Goal: Task Accomplishment & Management: Use online tool/utility

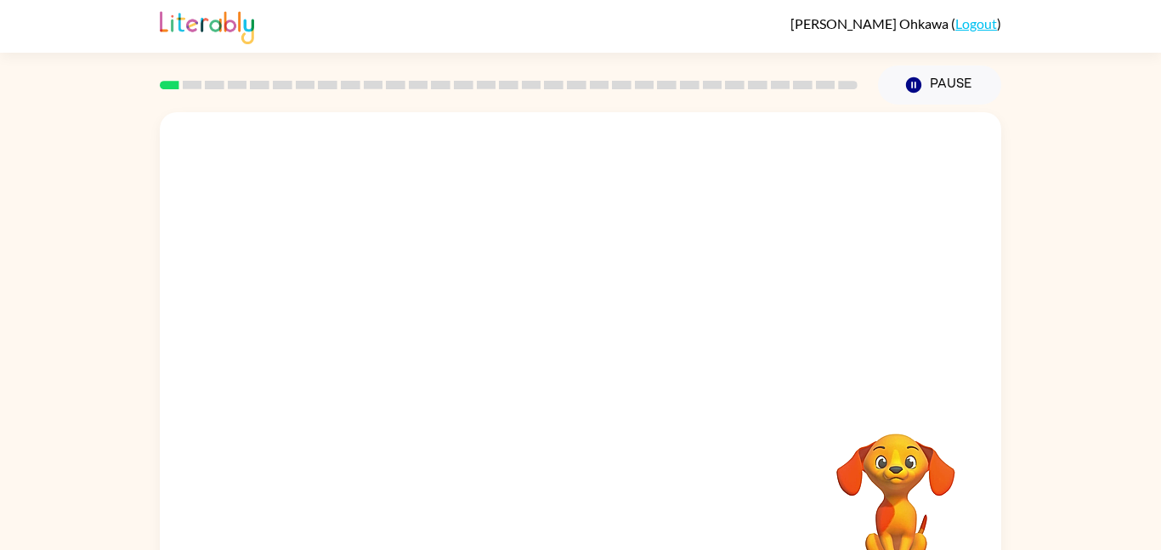
scroll to position [48, 0]
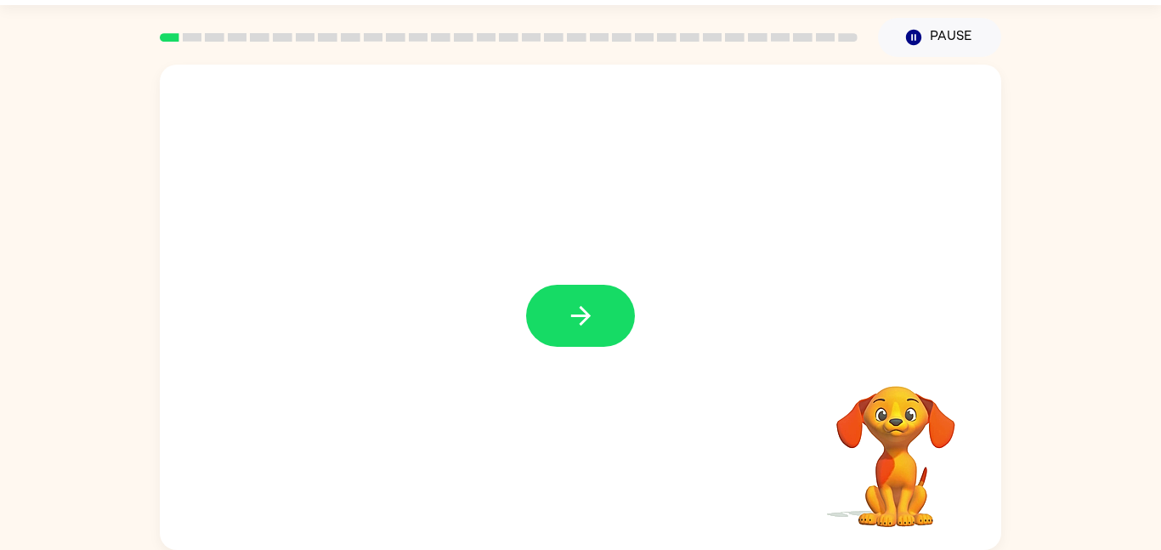
click at [582, 319] on icon "button" at bounding box center [581, 316] width 30 height 30
click at [582, 319] on div at bounding box center [580, 307] width 841 height 485
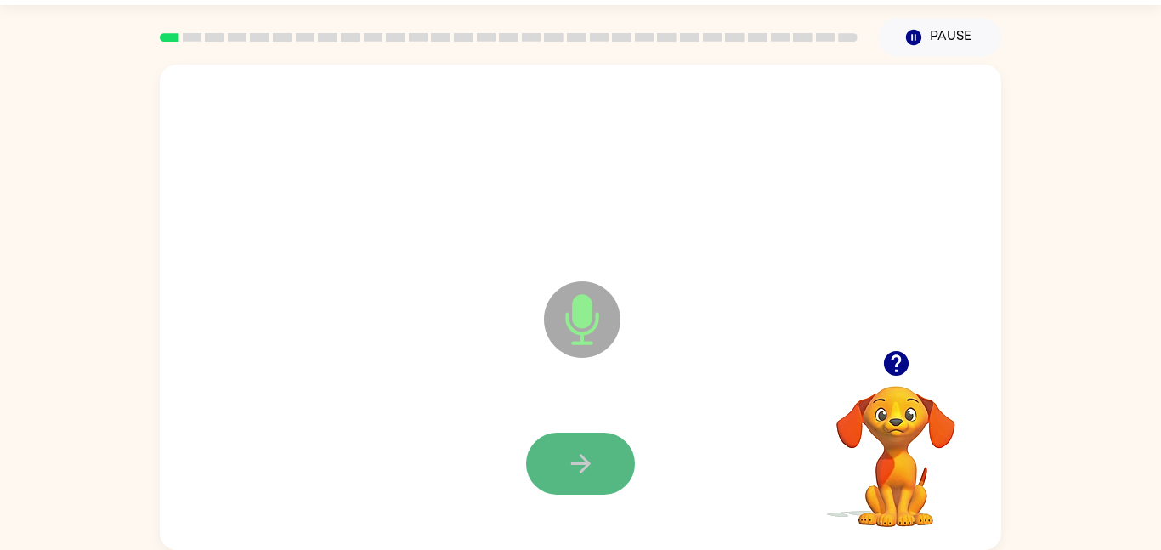
click at [584, 482] on button "button" at bounding box center [580, 464] width 109 height 62
click at [582, 466] on icon "button" at bounding box center [581, 464] width 30 height 30
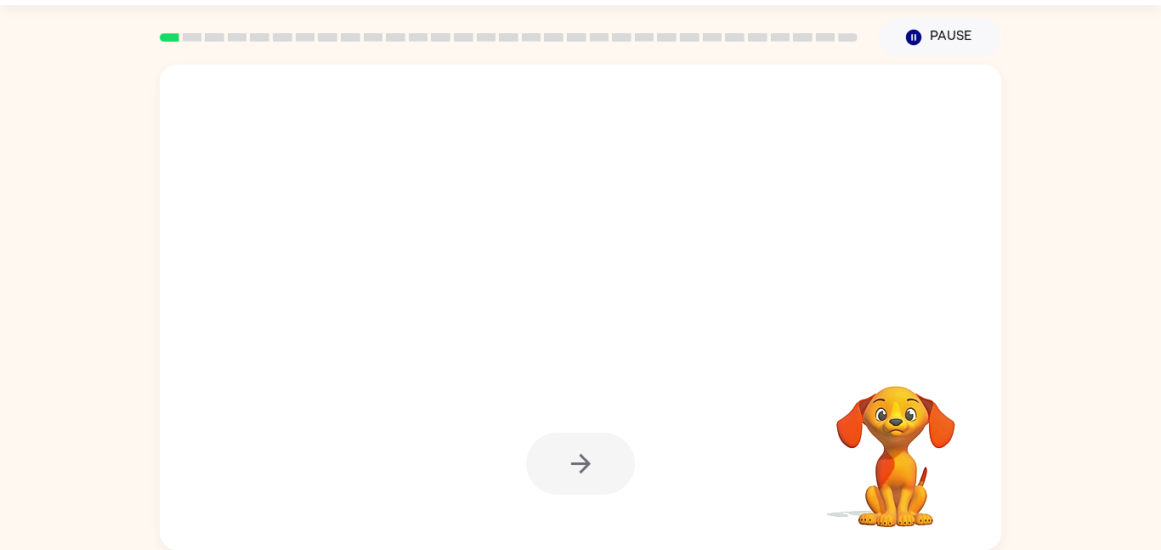
click at [995, 312] on div at bounding box center [580, 307] width 841 height 485
click at [899, 289] on div at bounding box center [540, 276] width 726 height 61
click at [552, 336] on div at bounding box center [580, 307] width 841 height 485
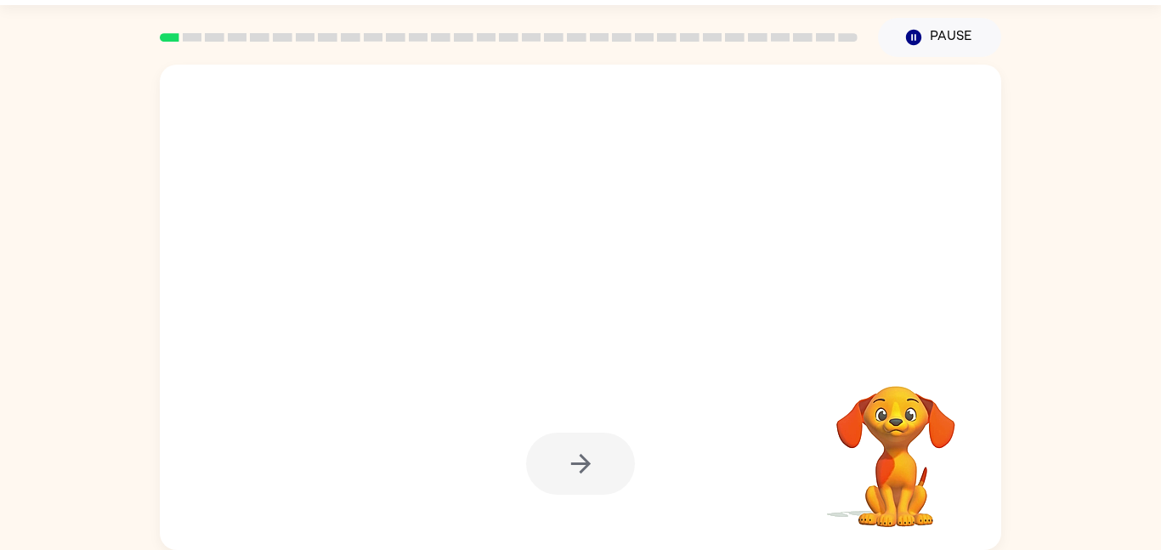
click at [226, 289] on div at bounding box center [540, 276] width 726 height 61
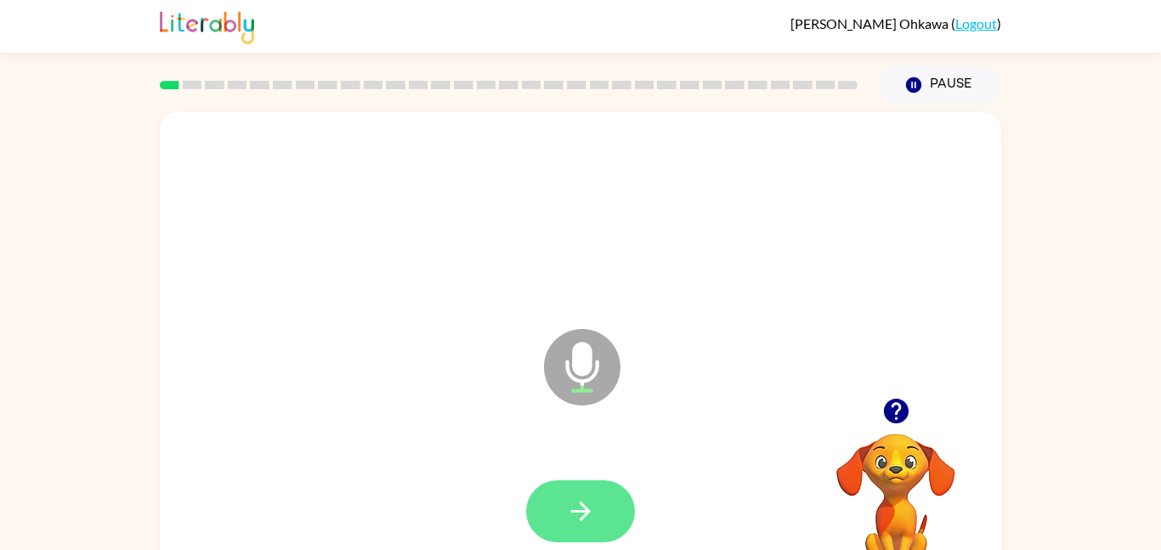
click at [580, 512] on icon "button" at bounding box center [581, 511] width 30 height 30
click at [580, 512] on icon "button" at bounding box center [580, 511] width 20 height 20
click at [581, 512] on icon "button" at bounding box center [581, 511] width 30 height 30
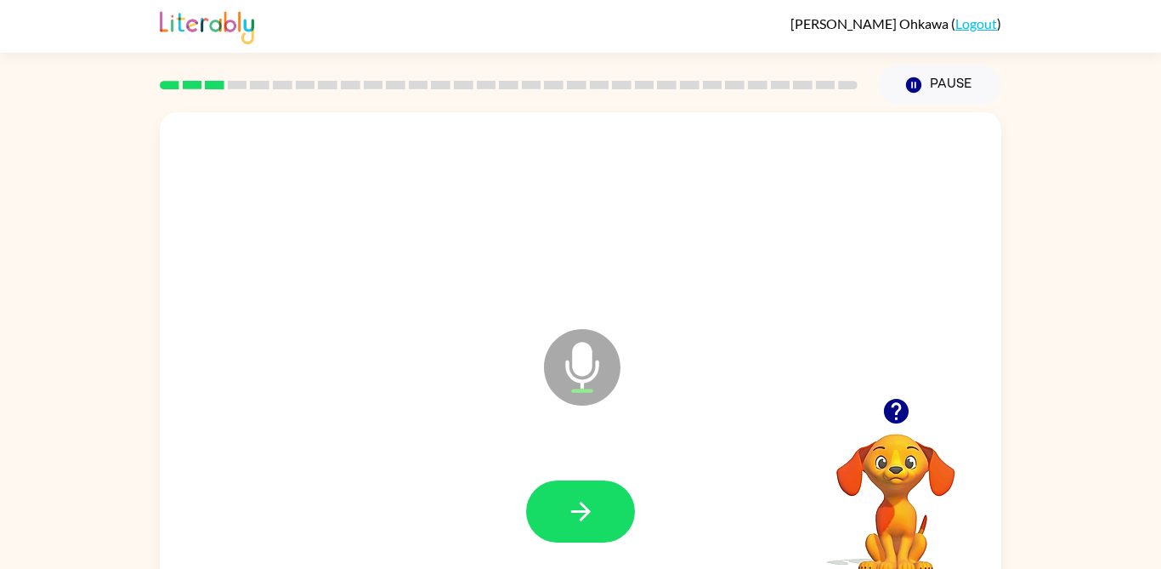
click at [619, 506] on button "button" at bounding box center [580, 511] width 109 height 62
click at [601, 537] on button "button" at bounding box center [580, 511] width 109 height 62
click at [609, 510] on button "button" at bounding box center [580, 511] width 109 height 62
click at [608, 512] on button "button" at bounding box center [580, 511] width 109 height 62
click at [599, 501] on button "button" at bounding box center [580, 511] width 109 height 62
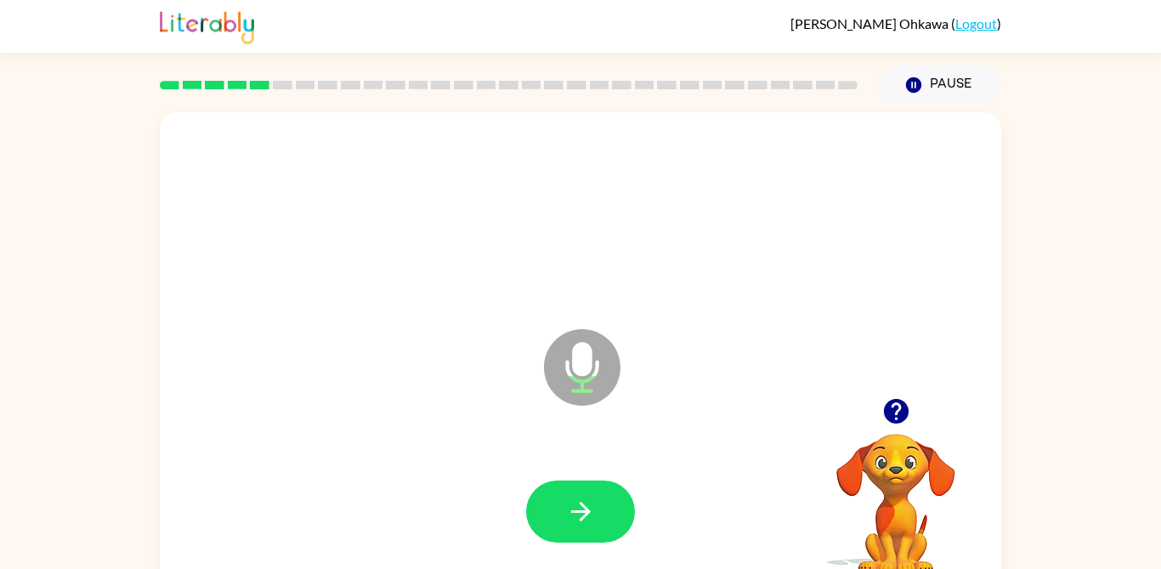
click at [626, 511] on button "button" at bounding box center [580, 511] width 109 height 62
click at [586, 530] on button "button" at bounding box center [580, 511] width 109 height 62
click at [602, 516] on button "button" at bounding box center [580, 511] width 109 height 62
click at [915, 413] on button "button" at bounding box center [895, 410] width 43 height 43
click at [902, 403] on icon "button" at bounding box center [895, 411] width 25 height 25
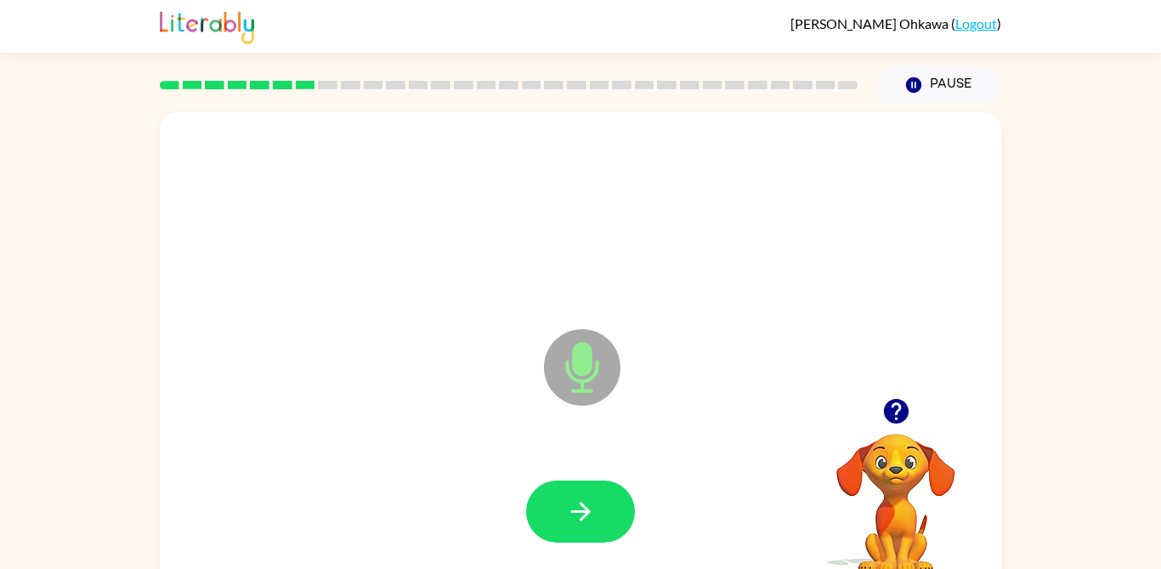
click at [631, 496] on button "button" at bounding box center [580, 511] width 109 height 62
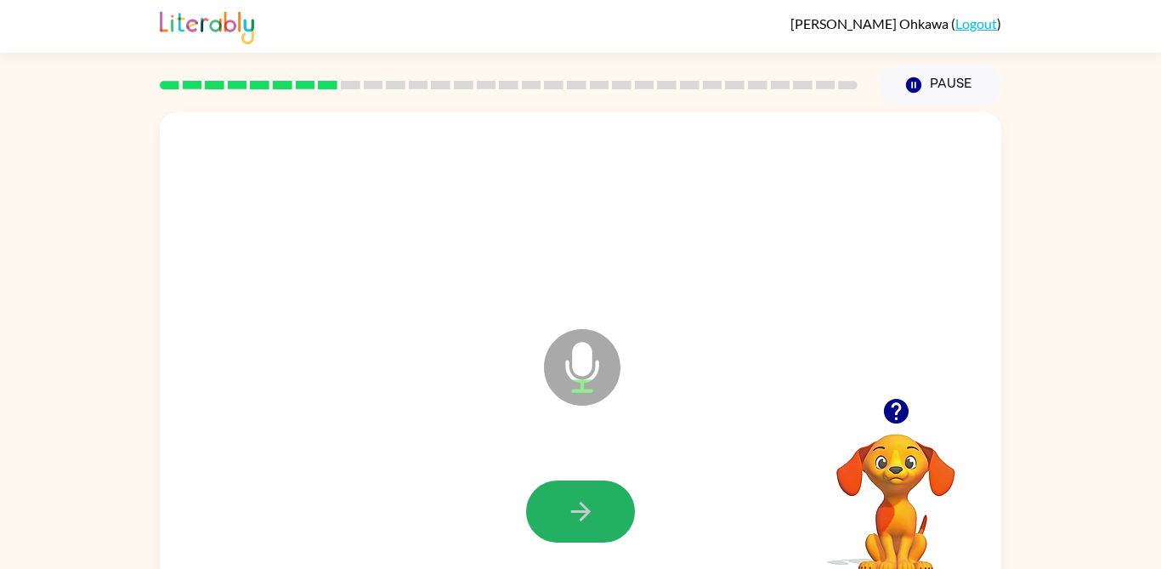
click at [608, 510] on button "button" at bounding box center [580, 511] width 109 height 62
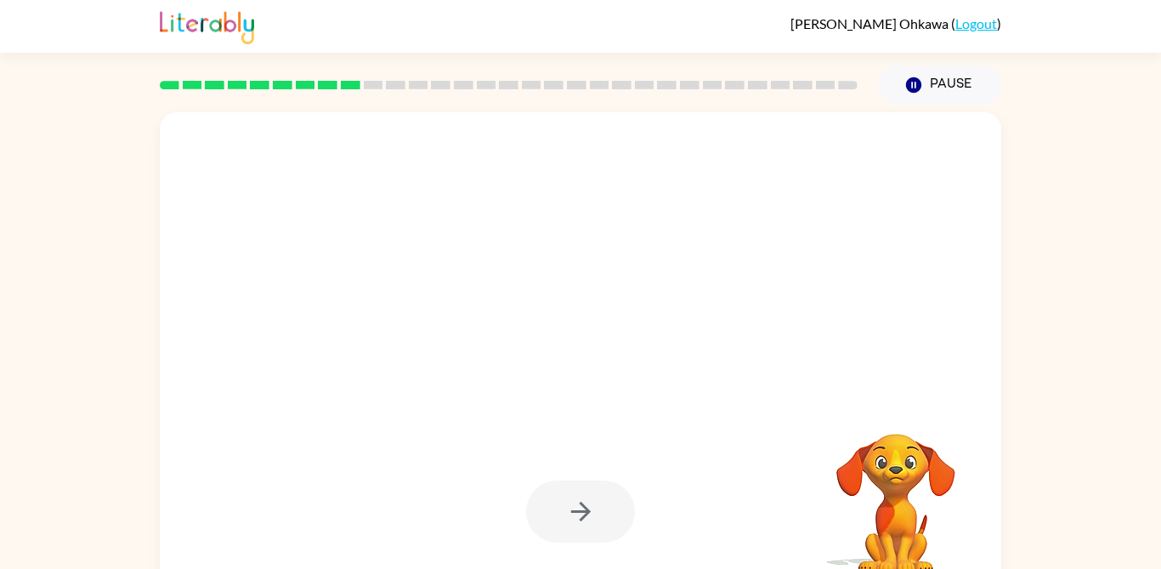
click at [439, 32] on div "Emma Ohkawa ( Logout )" at bounding box center [580, 26] width 841 height 53
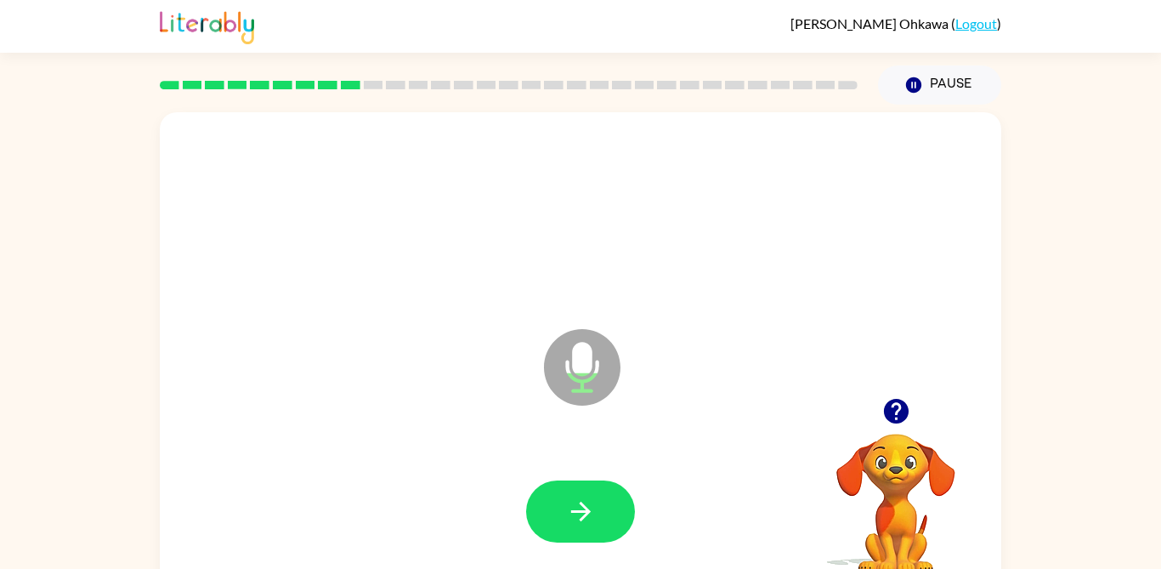
click at [596, 510] on button "button" at bounding box center [580, 511] width 109 height 62
click at [623, 506] on button "button" at bounding box center [580, 511] width 109 height 62
click at [613, 509] on button "button" at bounding box center [580, 511] width 109 height 62
click at [629, 509] on button "button" at bounding box center [580, 511] width 109 height 62
click at [917, 411] on button "button" at bounding box center [895, 410] width 43 height 43
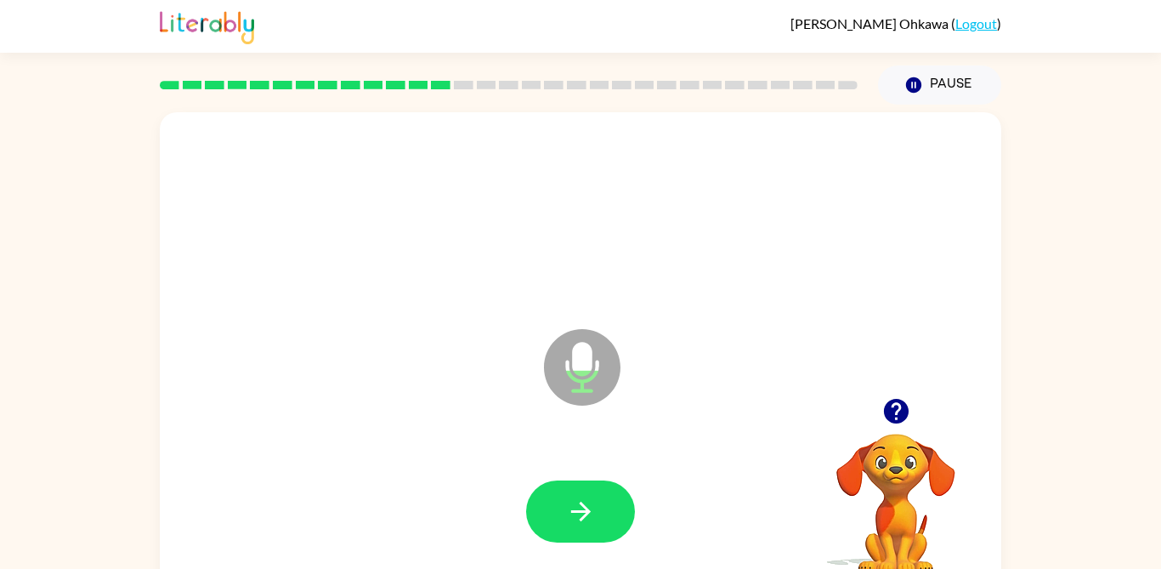
click at [614, 509] on button "button" at bounding box center [580, 511] width 109 height 62
click at [625, 527] on button "button" at bounding box center [580, 511] width 109 height 62
click at [553, 513] on button "button" at bounding box center [580, 511] width 109 height 62
click at [605, 526] on button "button" at bounding box center [580, 511] width 109 height 62
click at [586, 506] on icon "button" at bounding box center [581, 511] width 30 height 30
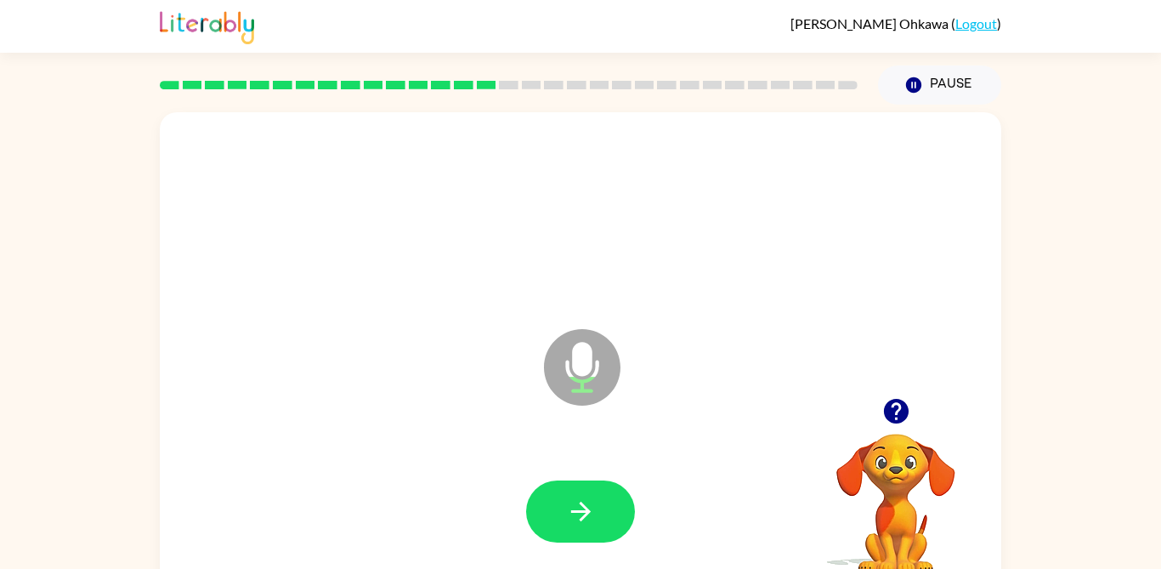
click at [597, 519] on button "button" at bounding box center [580, 511] width 109 height 62
click at [595, 512] on icon "button" at bounding box center [581, 511] width 30 height 30
click at [604, 482] on button "button" at bounding box center [580, 511] width 109 height 62
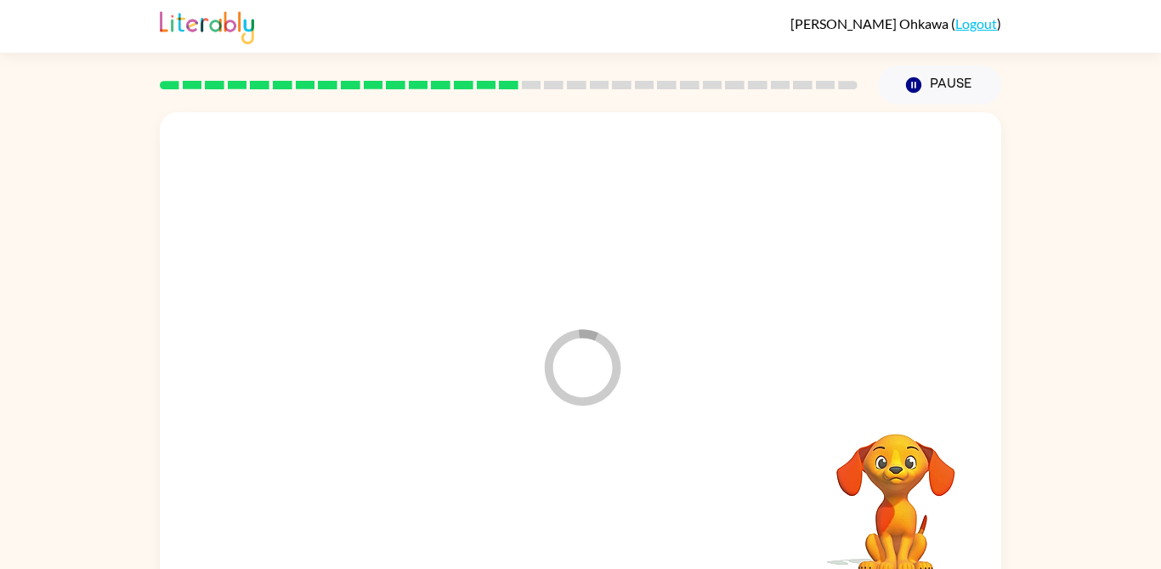
click at [569, 518] on div at bounding box center [580, 511] width 807 height 139
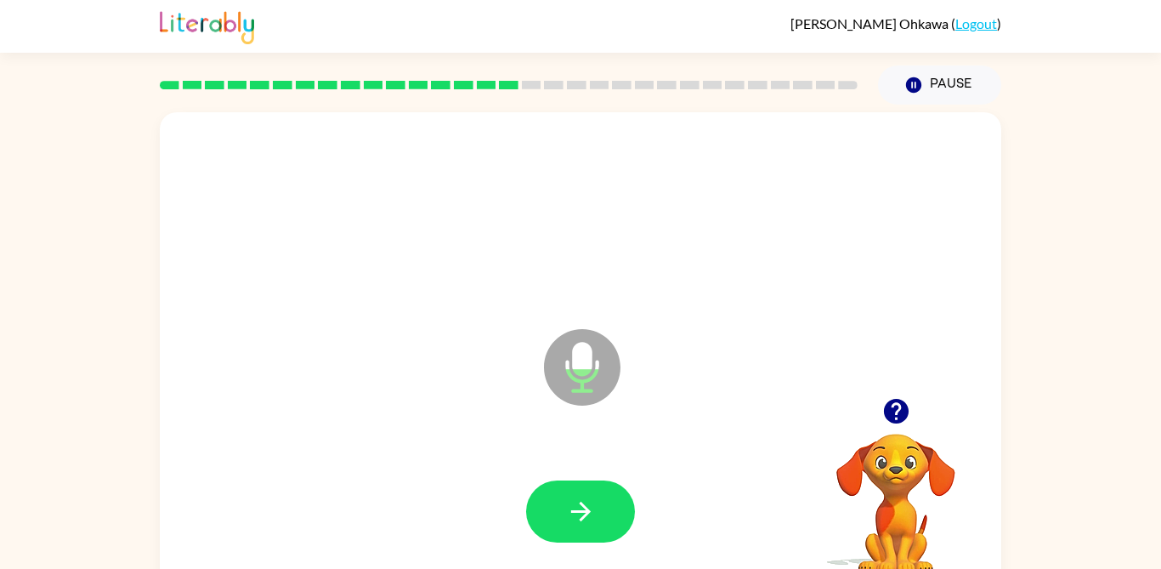
click at [619, 511] on button "button" at bounding box center [580, 511] width 109 height 62
click at [590, 516] on icon "button" at bounding box center [581, 511] width 30 height 30
click at [573, 506] on icon "button" at bounding box center [581, 511] width 30 height 30
click at [906, 416] on icon "button" at bounding box center [895, 411] width 25 height 25
click at [609, 517] on button "button" at bounding box center [580, 511] width 109 height 62
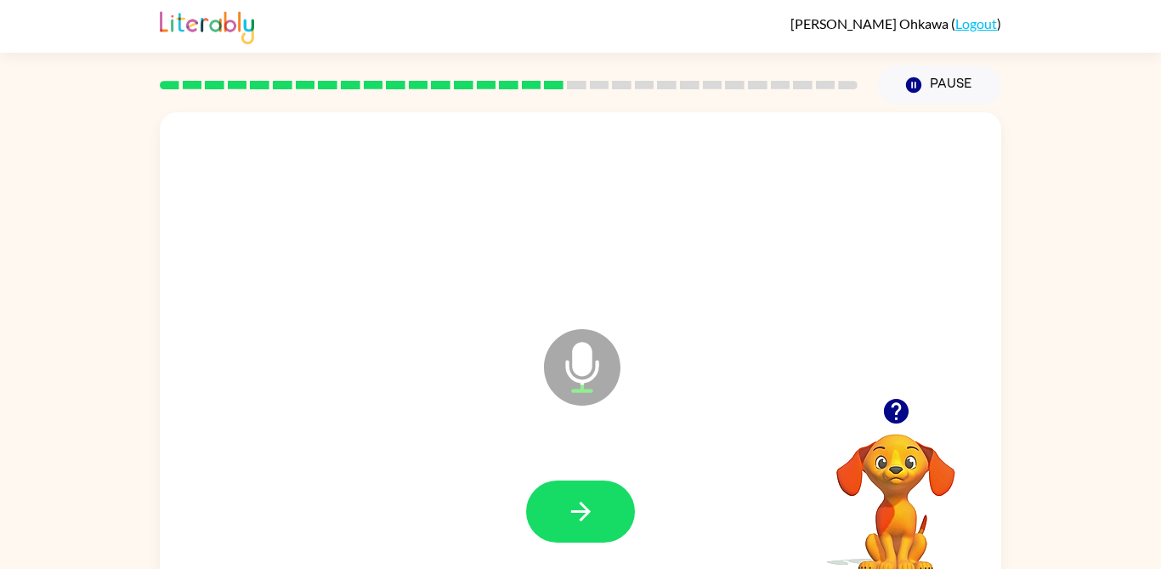
click at [597, 520] on button "button" at bounding box center [580, 511] width 109 height 62
click at [601, 514] on button "button" at bounding box center [580, 511] width 109 height 62
click at [609, 519] on button "button" at bounding box center [580, 511] width 109 height 62
click at [615, 480] on div at bounding box center [580, 511] width 109 height 62
click at [578, 516] on icon "button" at bounding box center [581, 511] width 30 height 30
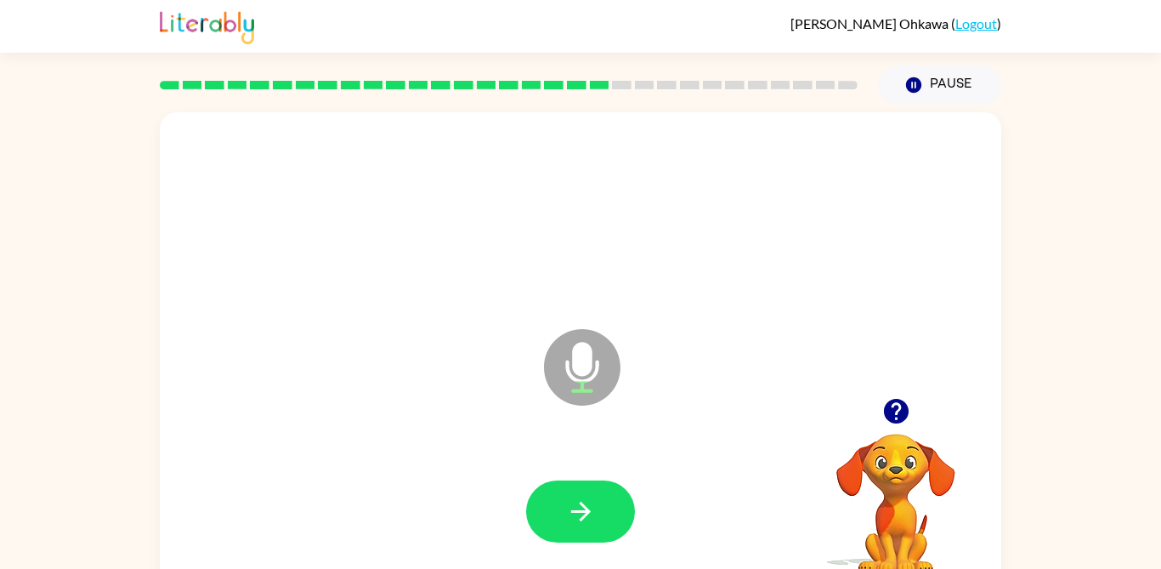
click at [581, 503] on icon "button" at bounding box center [580, 511] width 20 height 20
click at [602, 517] on button "button" at bounding box center [580, 511] width 109 height 62
click at [580, 517] on icon "button" at bounding box center [581, 511] width 30 height 30
click at [578, 518] on icon "button" at bounding box center [581, 511] width 30 height 30
click at [586, 523] on icon "button" at bounding box center [581, 511] width 30 height 30
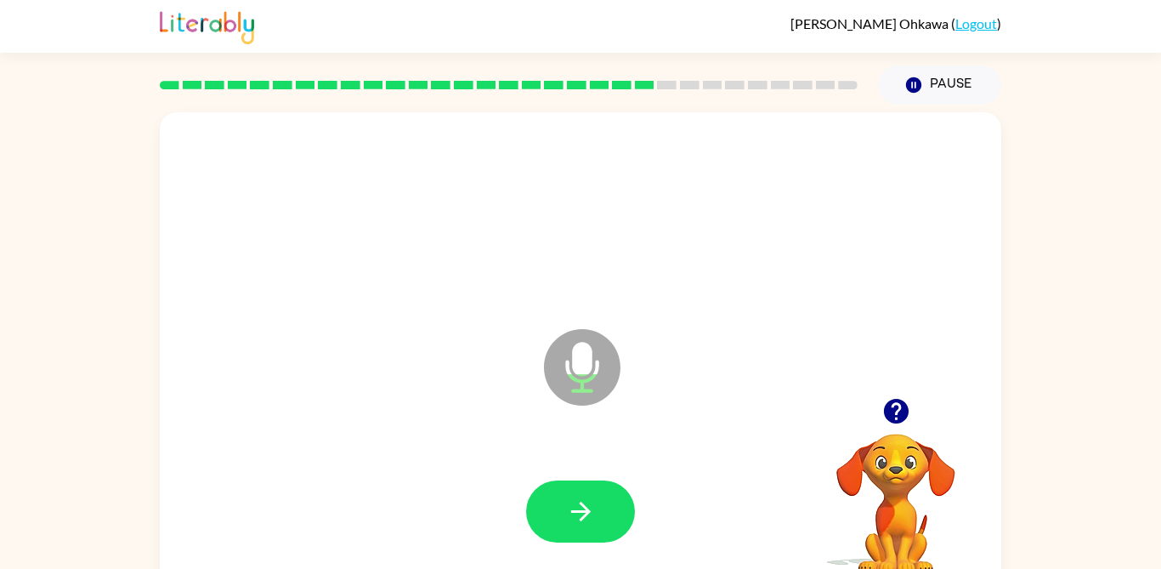
click at [598, 531] on button "button" at bounding box center [580, 511] width 109 height 62
click at [598, 495] on button "button" at bounding box center [580, 511] width 109 height 62
click at [601, 520] on button "button" at bounding box center [580, 511] width 109 height 62
click at [597, 515] on button "button" at bounding box center [580, 511] width 109 height 62
click at [612, 499] on button "button" at bounding box center [580, 511] width 109 height 62
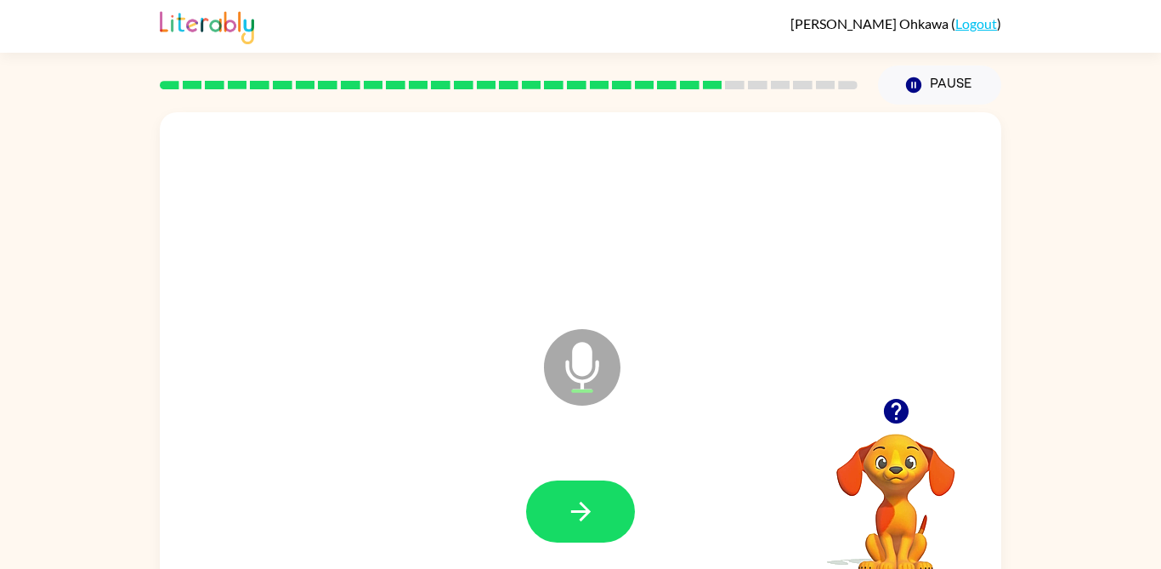
click at [624, 518] on button "button" at bounding box center [580, 511] width 109 height 62
click at [602, 528] on button "button" at bounding box center [580, 511] width 109 height 62
click at [904, 396] on icon "button" at bounding box center [896, 411] width 30 height 30
click at [609, 506] on button "button" at bounding box center [580, 511] width 109 height 62
click at [596, 522] on button "button" at bounding box center [580, 511] width 109 height 62
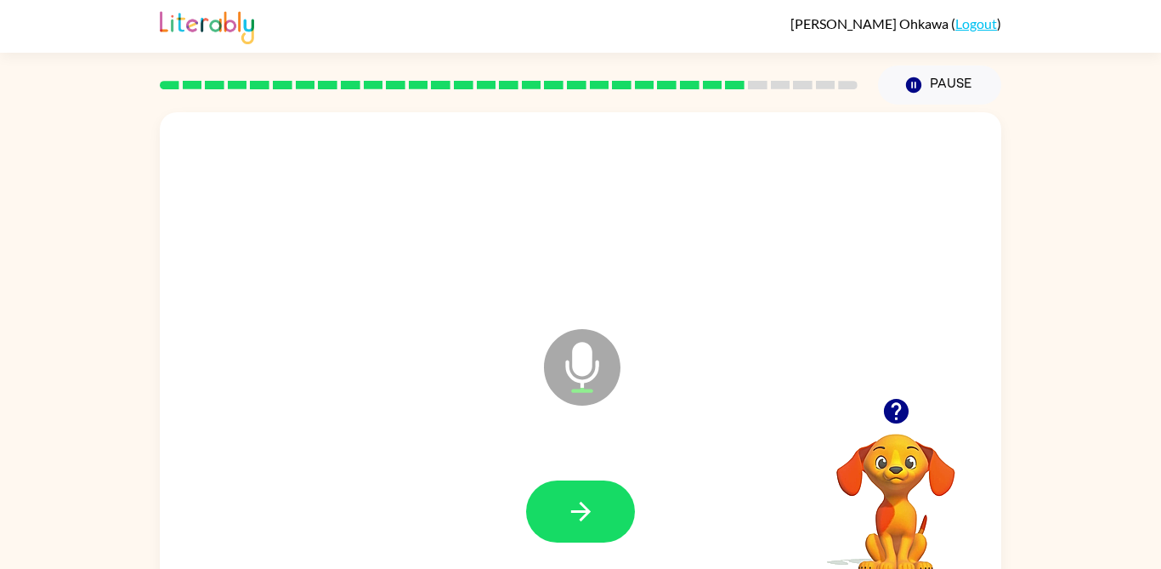
click at [607, 501] on button "button" at bounding box center [580, 511] width 109 height 62
click at [618, 512] on button "button" at bounding box center [580, 511] width 109 height 62
click at [902, 408] on icon "button" at bounding box center [895, 411] width 25 height 25
click at [602, 522] on button "button" at bounding box center [580, 511] width 109 height 62
click at [897, 416] on icon "button" at bounding box center [895, 411] width 25 height 25
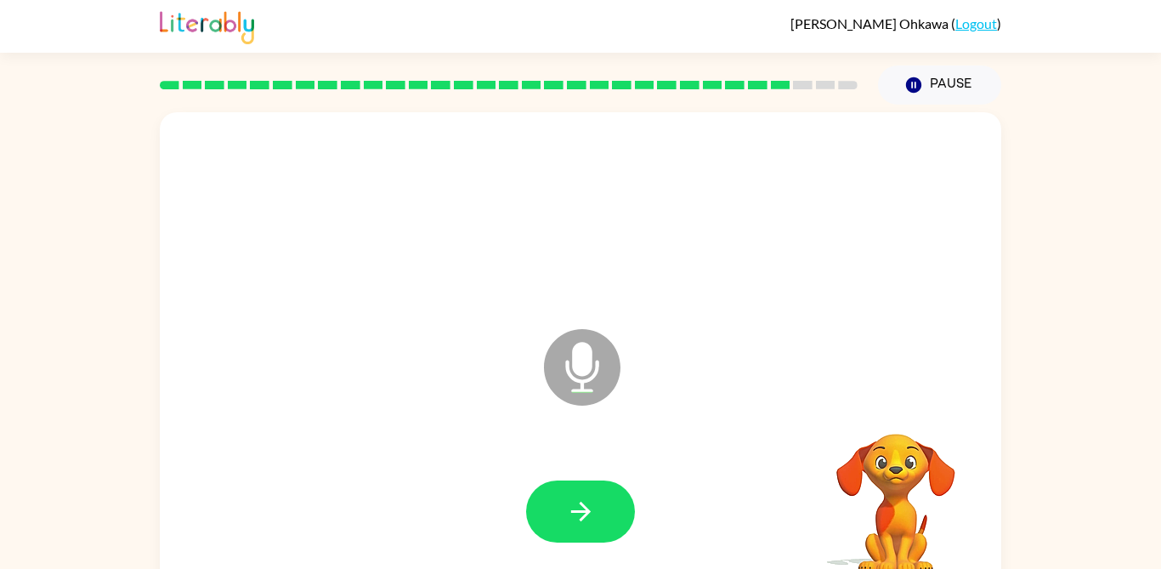
click at [621, 505] on button "button" at bounding box center [580, 511] width 109 height 62
click at [611, 488] on button "button" at bounding box center [580, 511] width 109 height 62
click at [617, 517] on button "button" at bounding box center [580, 511] width 109 height 62
click at [599, 518] on button "button" at bounding box center [580, 511] width 109 height 62
click at [604, 508] on button "button" at bounding box center [580, 511] width 109 height 62
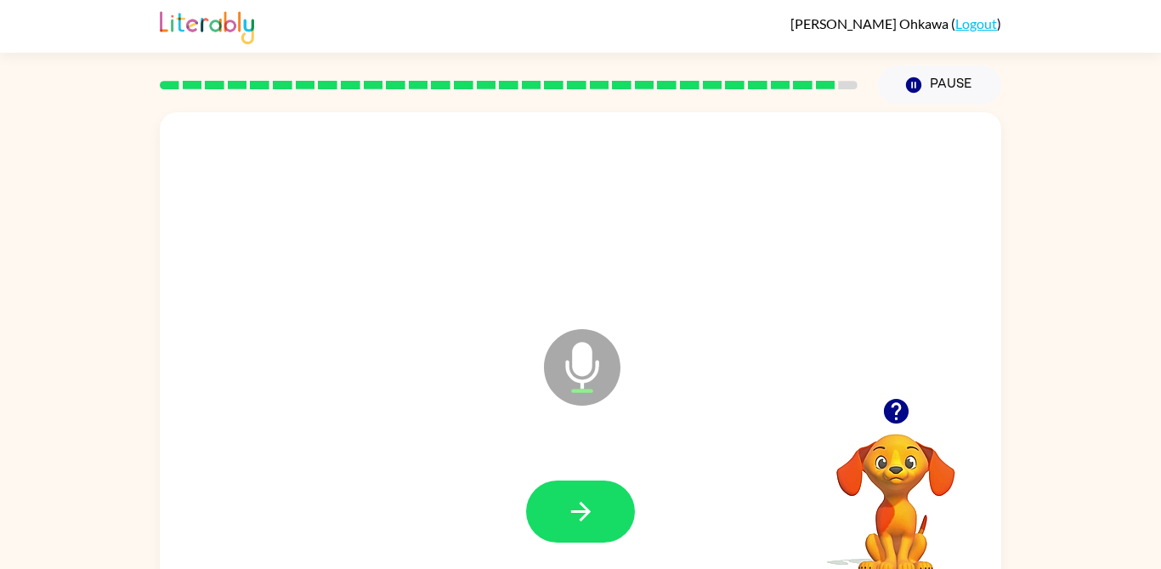
click at [631, 489] on div at bounding box center [580, 511] width 109 height 62
click at [607, 535] on button "button" at bounding box center [580, 511] width 109 height 62
click at [617, 535] on button "button" at bounding box center [580, 511] width 109 height 62
